Goal: Transaction & Acquisition: Purchase product/service

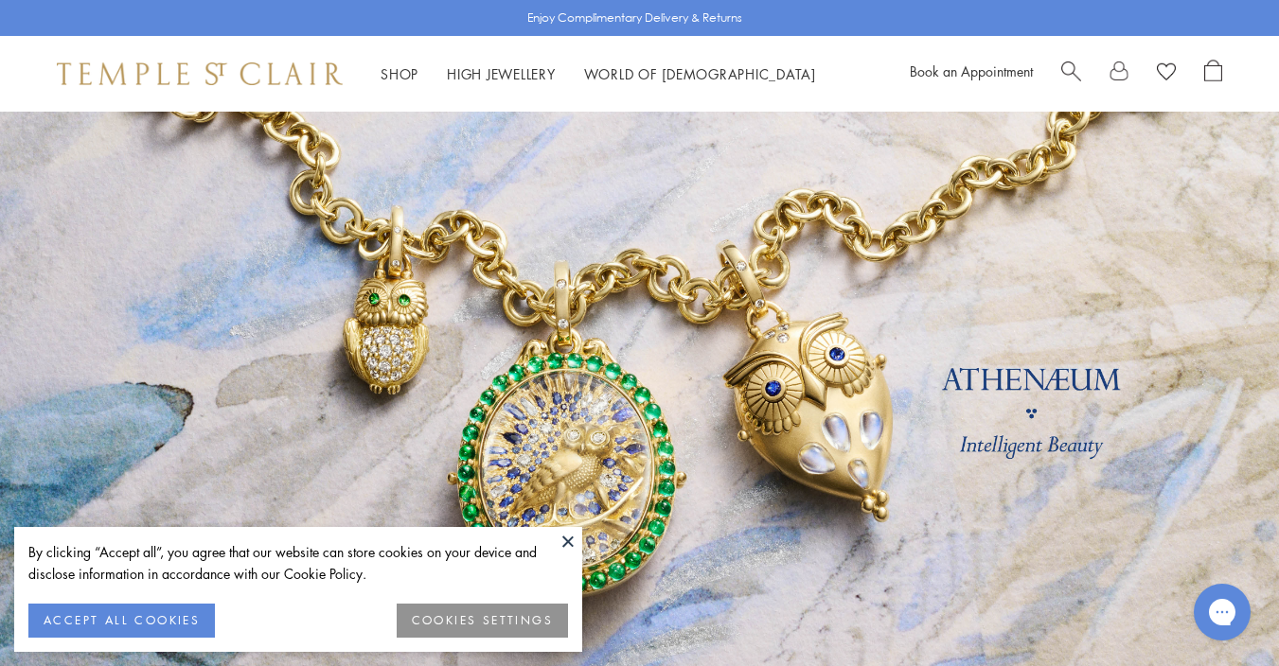
click at [165, 618] on button "ACCEPT ALL COOKIES" at bounding box center [121, 621] width 186 height 34
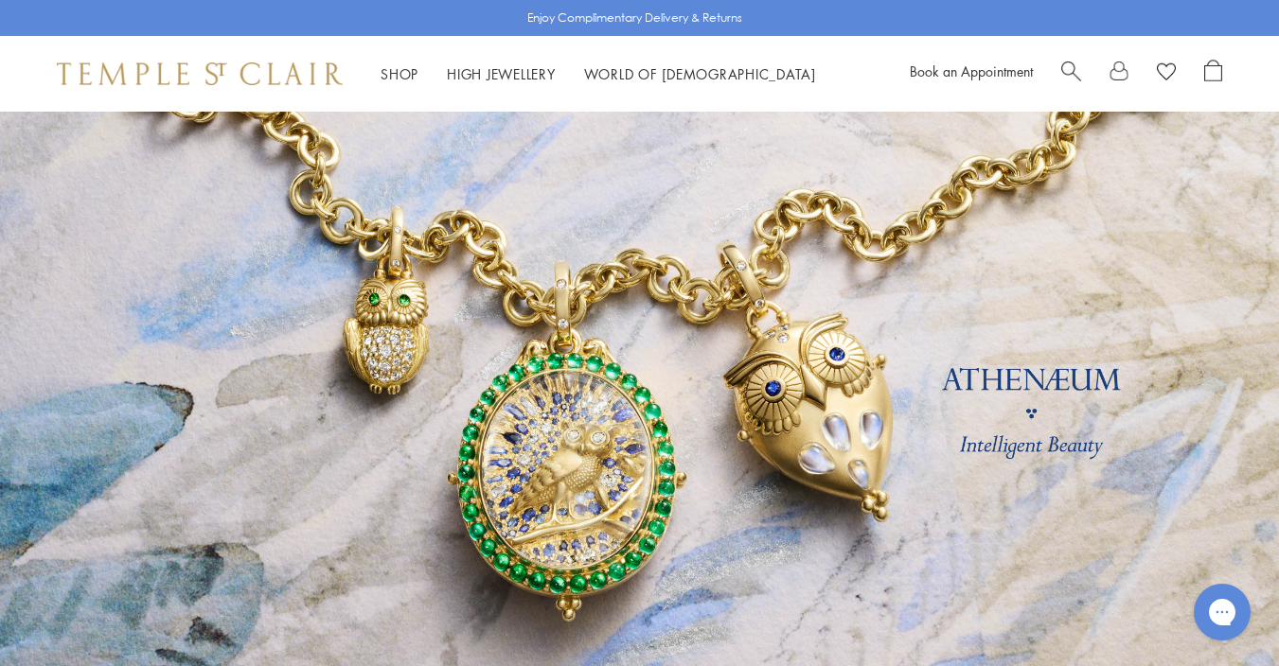
click at [165, 618] on link at bounding box center [639, 419] width 1279 height 615
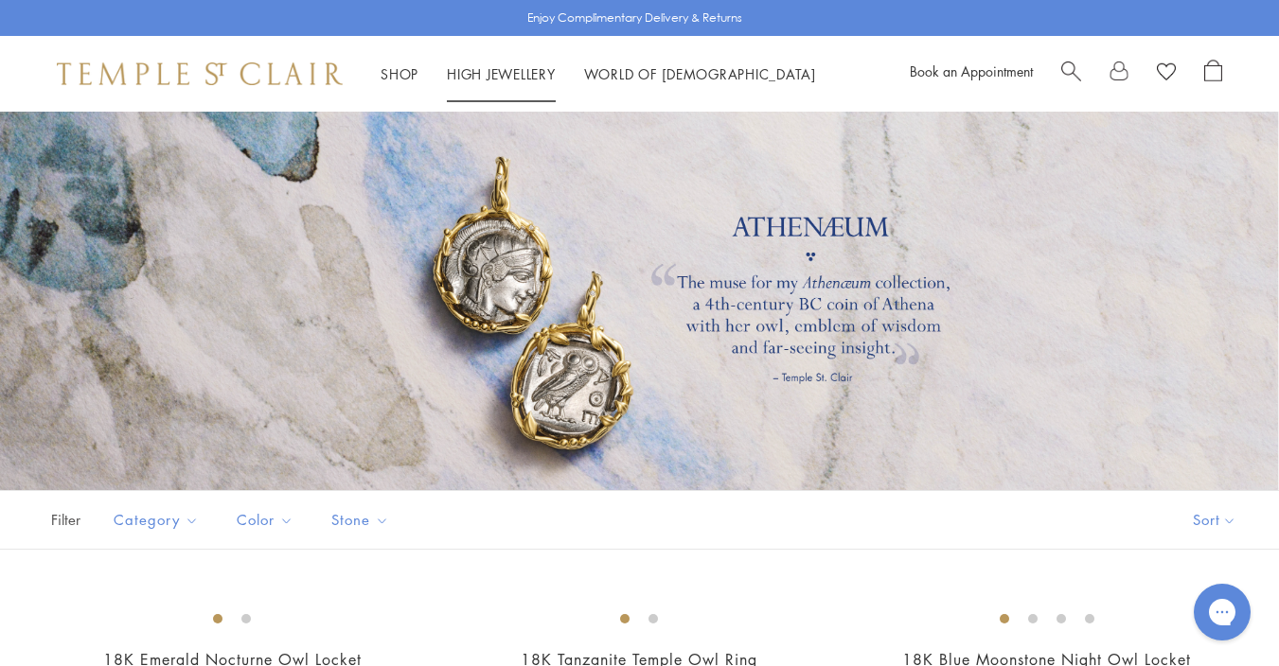
click at [504, 70] on link "High Jewellery High Jewellery" at bounding box center [501, 73] width 109 height 19
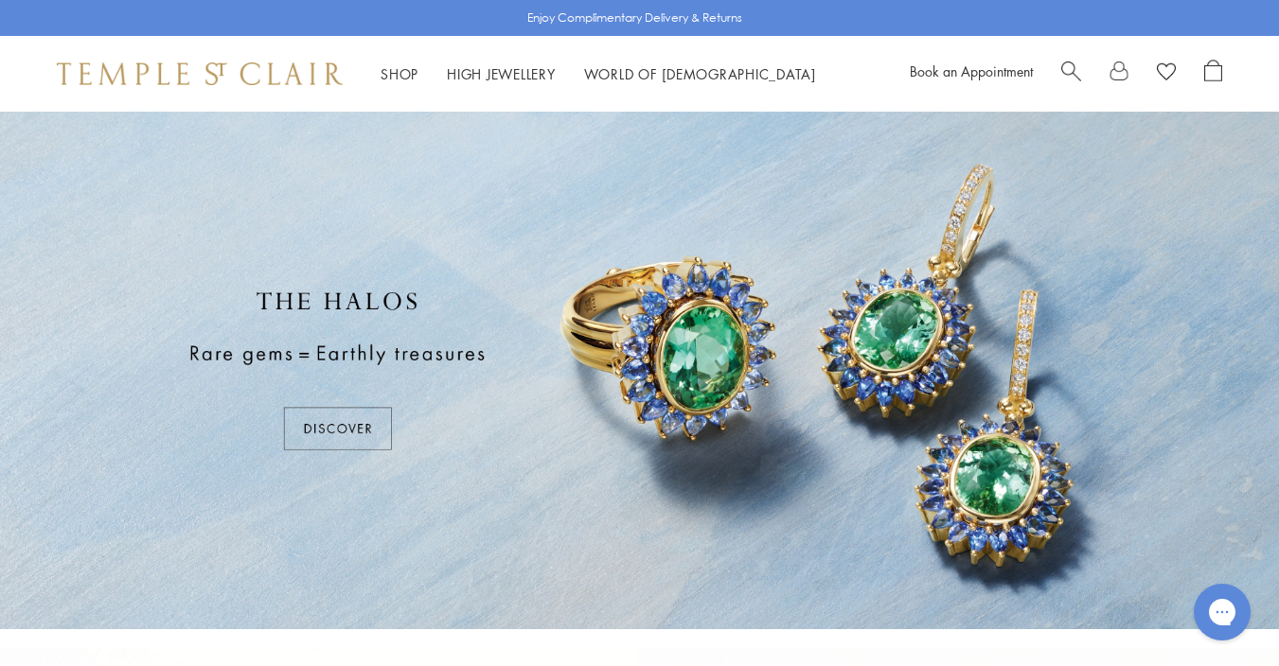
click at [321, 423] on div at bounding box center [639, 371] width 1279 height 518
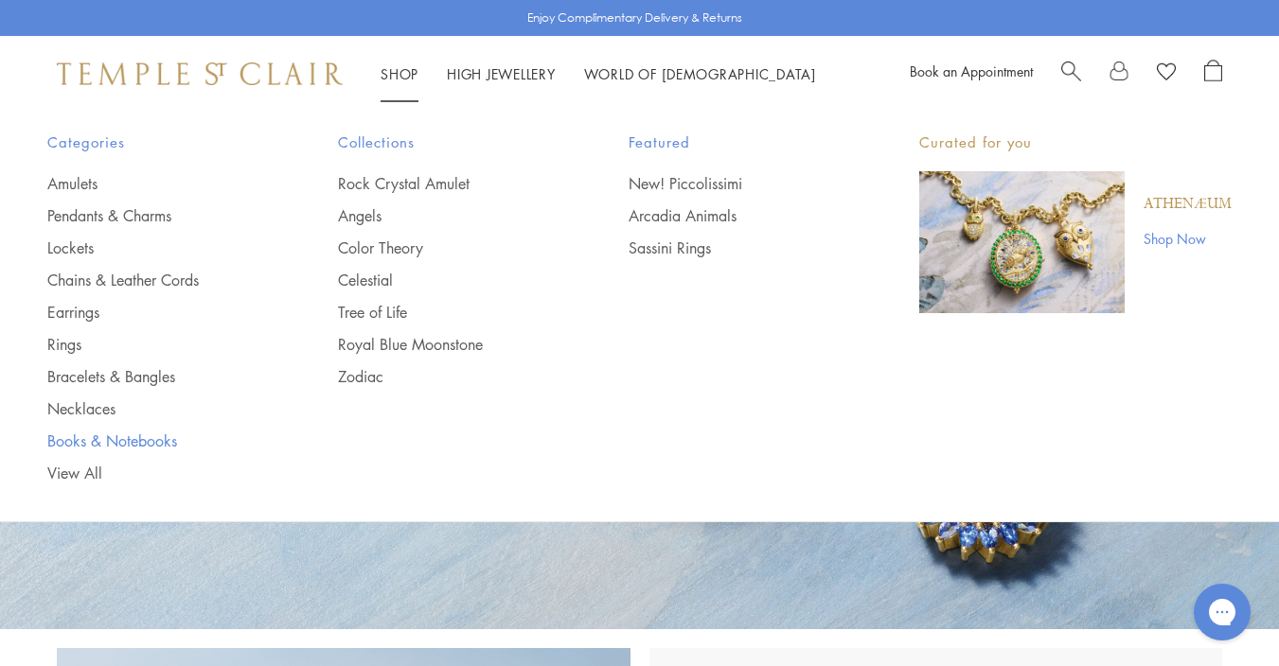
click at [140, 440] on link "Books & Notebooks" at bounding box center [154, 441] width 215 height 21
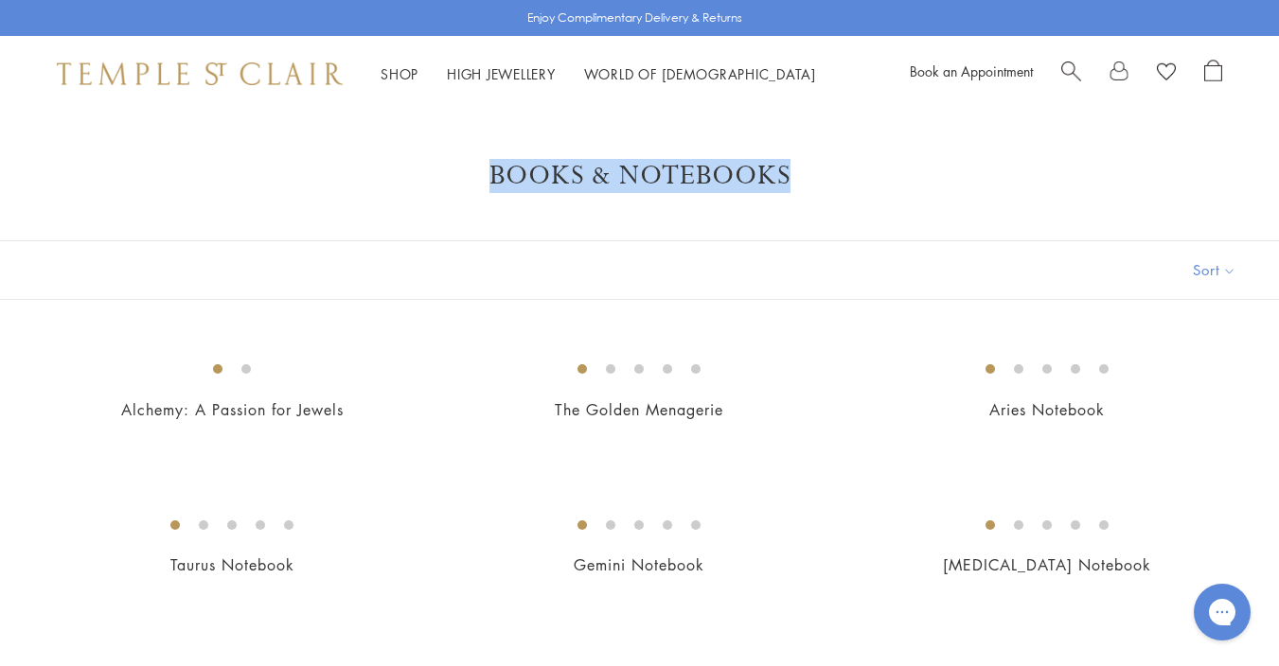
drag, startPoint x: 1278, startPoint y: 117, endPoint x: 1269, endPoint y: 189, distance: 72.4
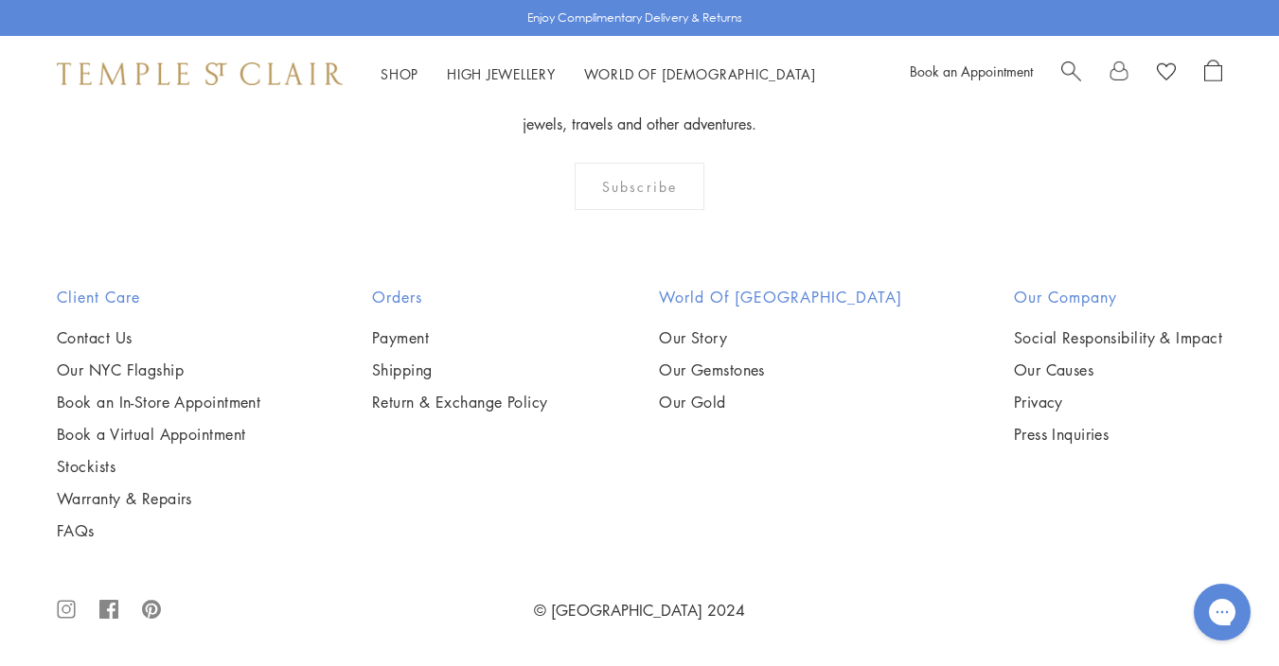
scroll to position [1662, 0]
